Goal: Book appointment/travel/reservation

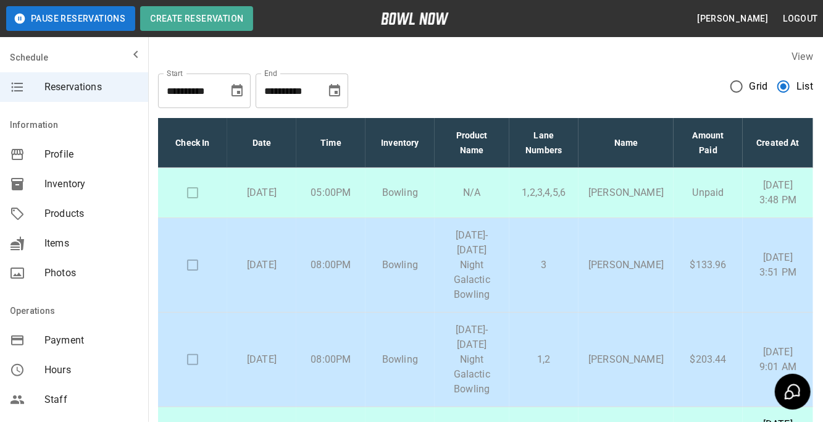
click at [194, 274] on td at bounding box center [192, 265] width 69 height 95
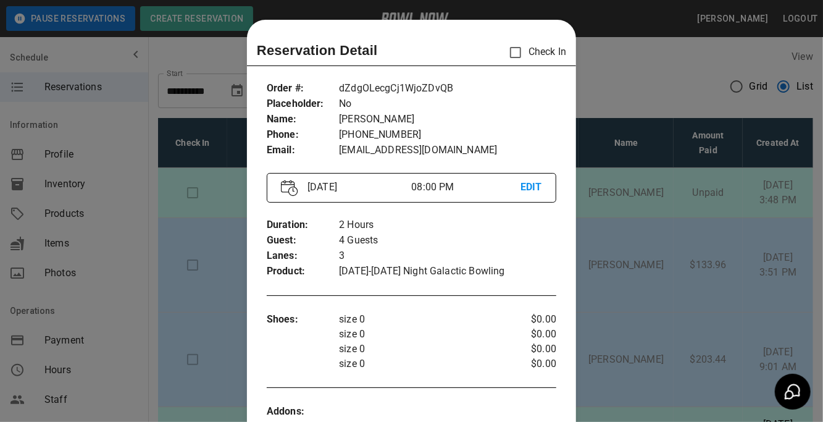
scroll to position [19, 0]
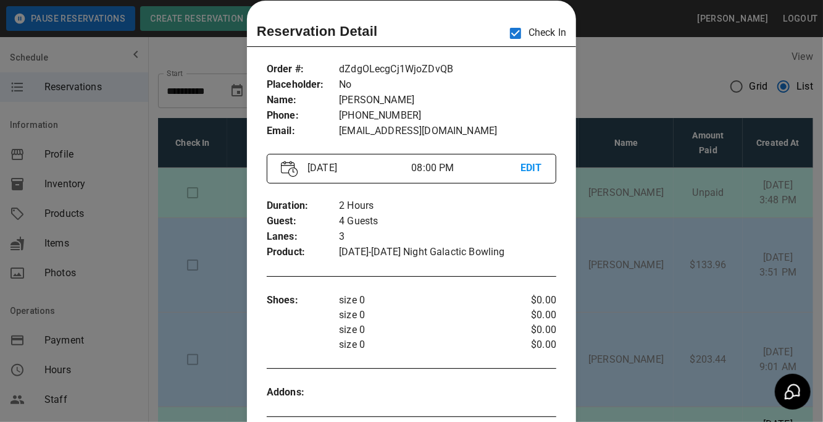
click at [620, 107] on div at bounding box center [411, 211] width 823 height 422
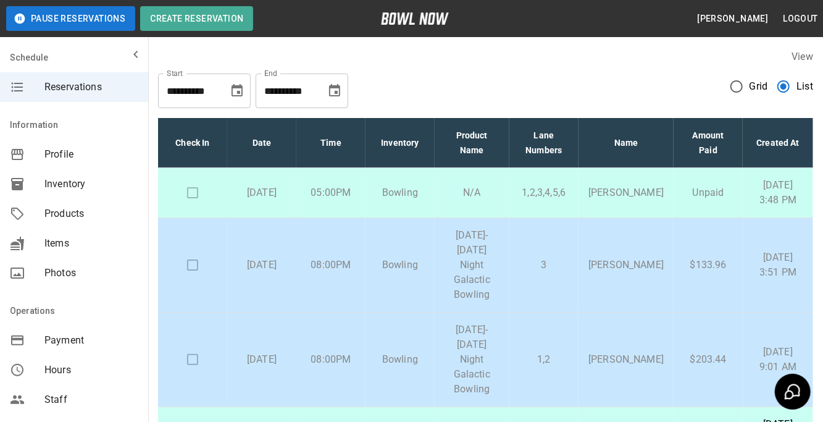
click at [193, 351] on td at bounding box center [192, 360] width 69 height 95
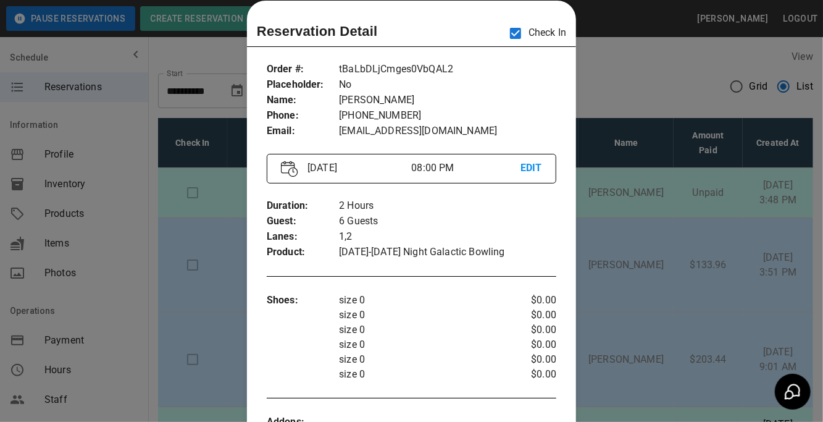
click at [636, 74] on div at bounding box center [411, 211] width 823 height 422
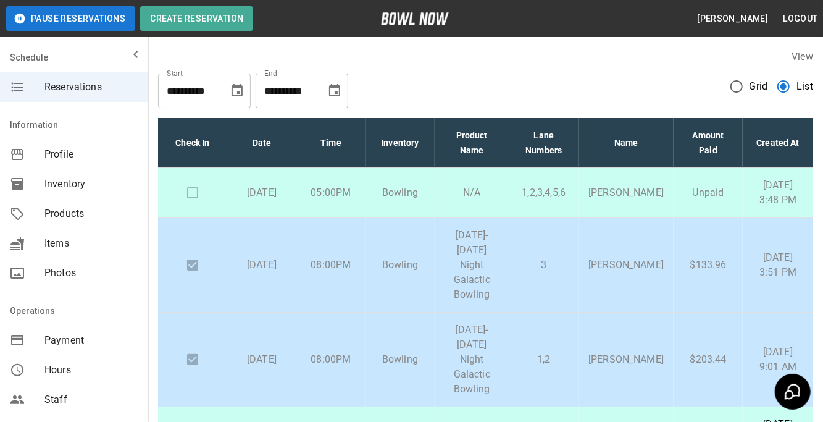
click at [556, 64] on div "**********" at bounding box center [485, 86] width 655 height 44
